Goal: Book appointment/travel/reservation

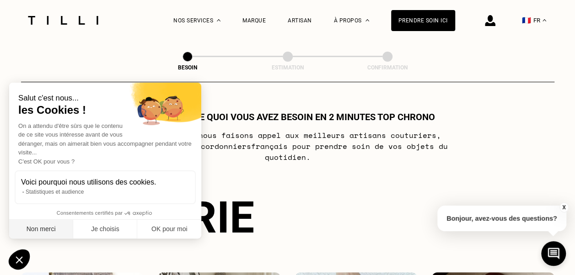
click at [40, 232] on button "Non merci" at bounding box center [41, 229] width 64 height 19
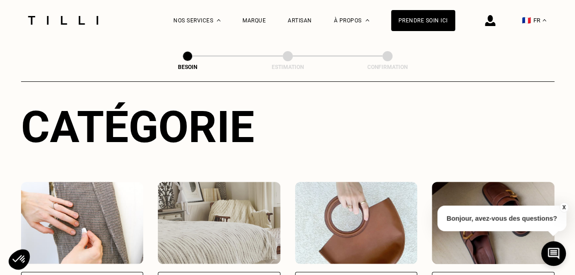
scroll to position [183, 0]
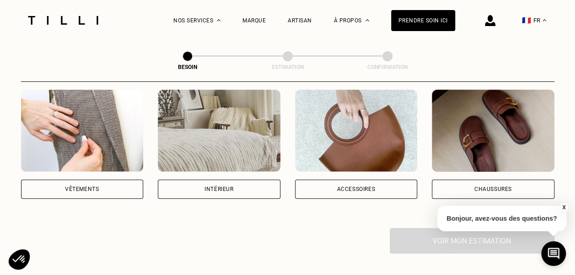
click at [105, 137] on img at bounding box center [82, 131] width 123 height 82
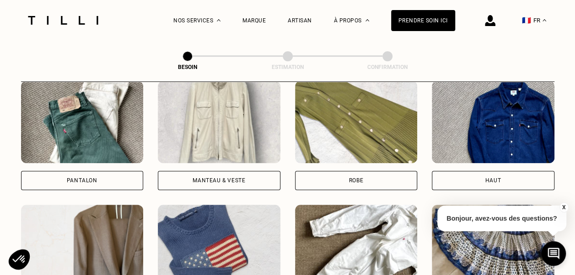
scroll to position [473, 0]
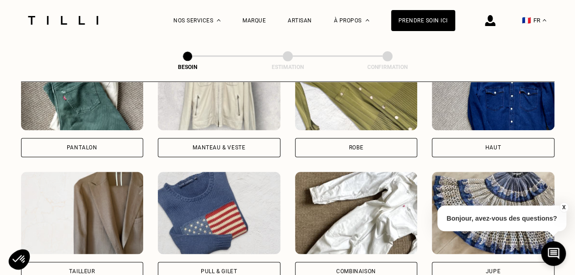
click at [257, 206] on img at bounding box center [219, 213] width 123 height 82
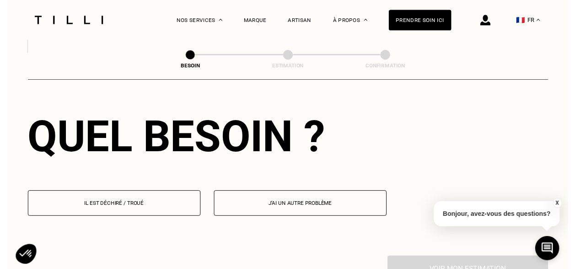
scroll to position [887, 0]
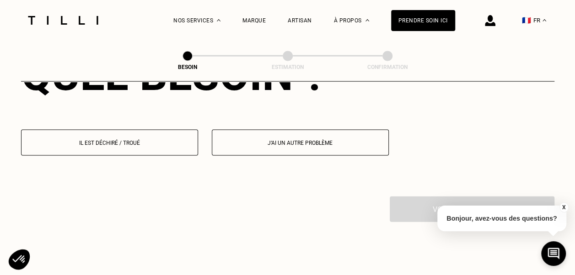
click at [152, 140] on p "Il est déchiré / troué" at bounding box center [109, 143] width 167 height 6
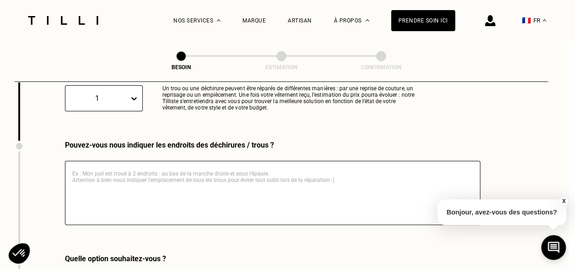
scroll to position [1005, 6]
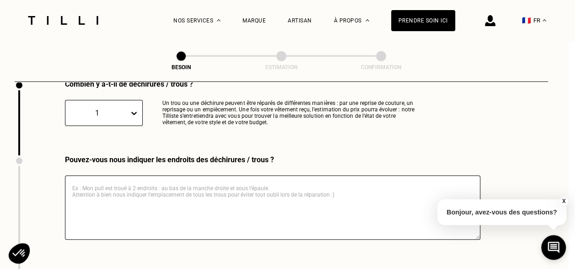
click at [131, 110] on div at bounding box center [135, 113] width 13 height 16
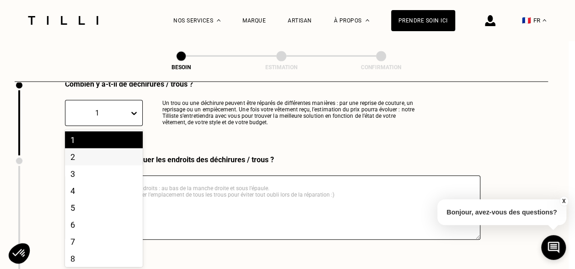
click at [115, 156] on div "2" at bounding box center [104, 156] width 78 height 17
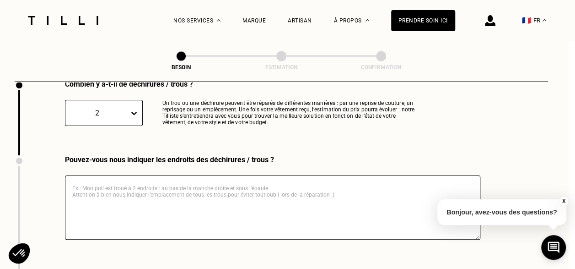
click at [118, 184] on textarea at bounding box center [272, 207] width 415 height 64
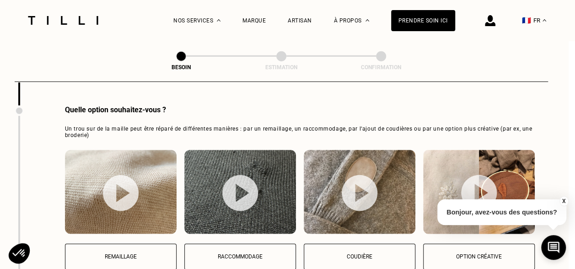
scroll to position [1188, 6]
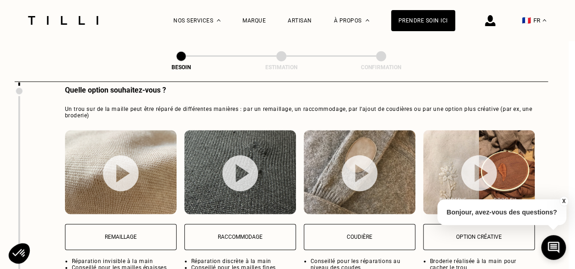
type textarea "J'ai deux trous dans le dos"
click at [120, 233] on p "Remaillage" at bounding box center [121, 236] width 102 height 6
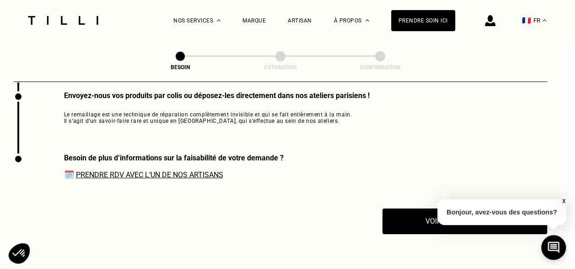
scroll to position [1432, 7]
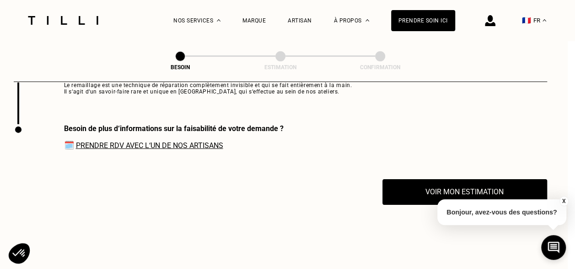
click at [156, 144] on link "Prendre RDV avec l‘un de nos artisans" at bounding box center [149, 145] width 147 height 9
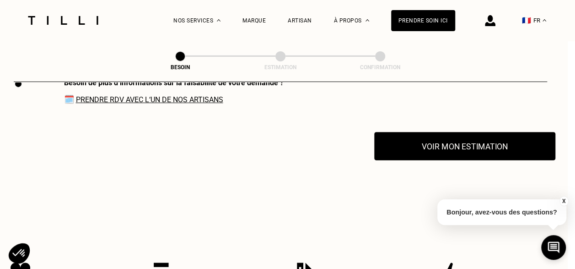
click at [443, 145] on button "Voir mon estimation" at bounding box center [464, 146] width 181 height 28
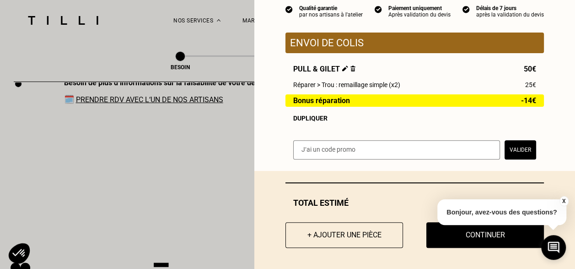
scroll to position [95, 0]
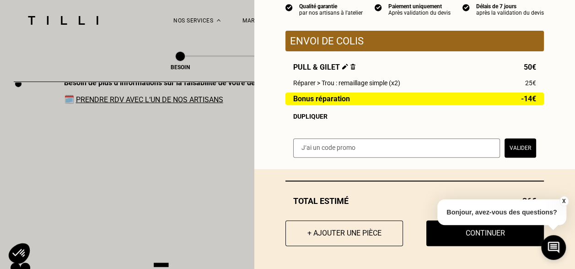
click at [563, 199] on button "X" at bounding box center [563, 201] width 9 height 10
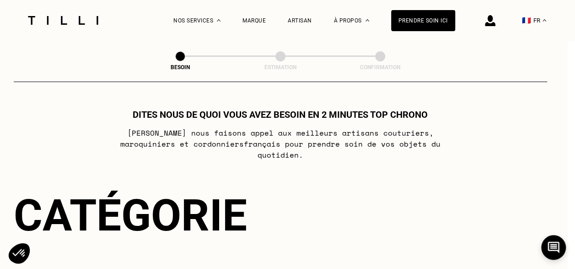
scroll to position [0, 7]
